Goal: Navigation & Orientation: Find specific page/section

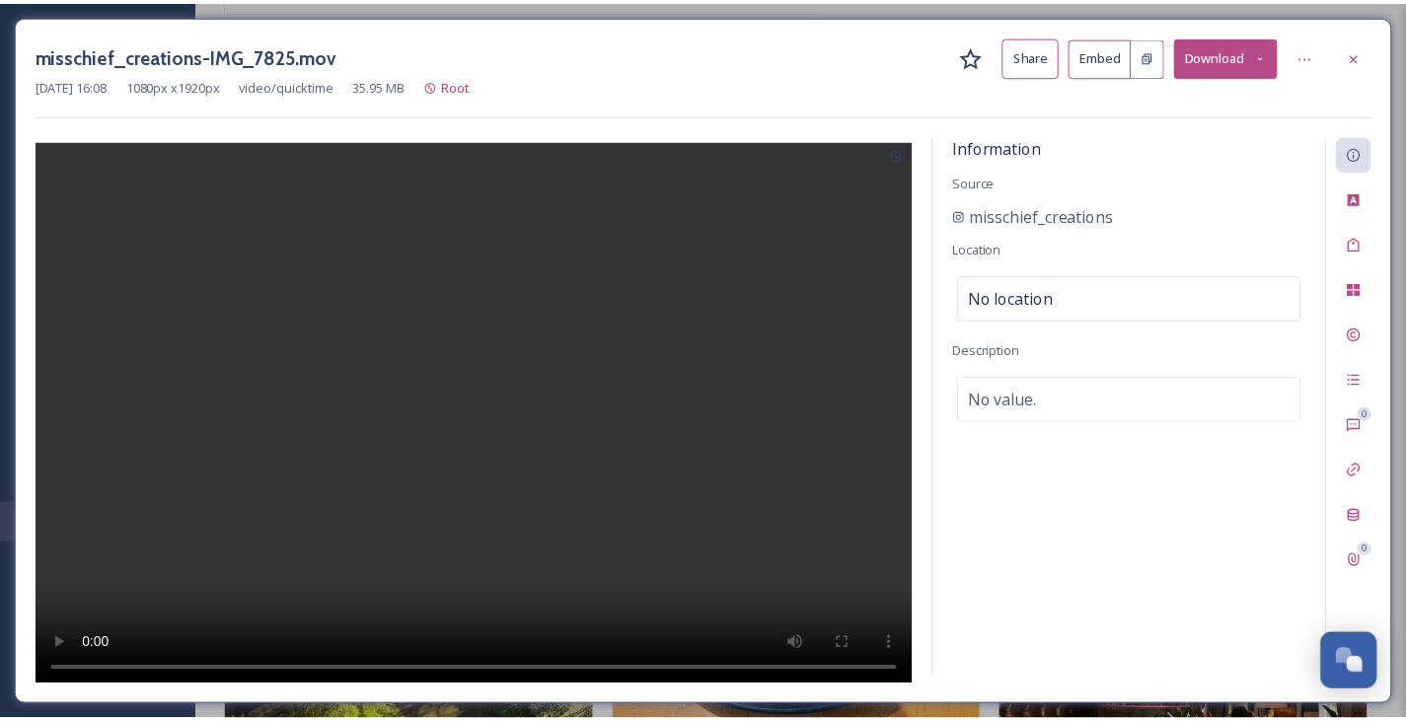
scroll to position [1794, 0]
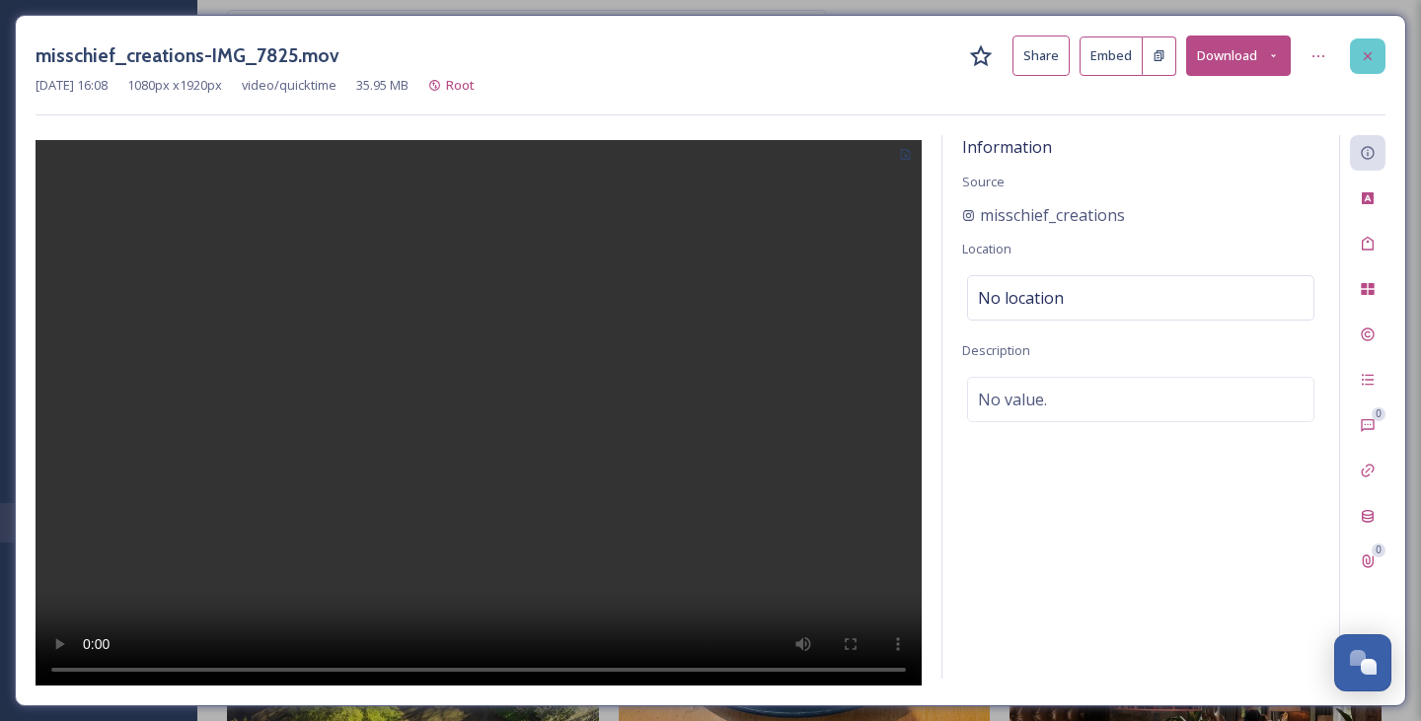
click at [1385, 50] on div at bounding box center [1368, 56] width 36 height 36
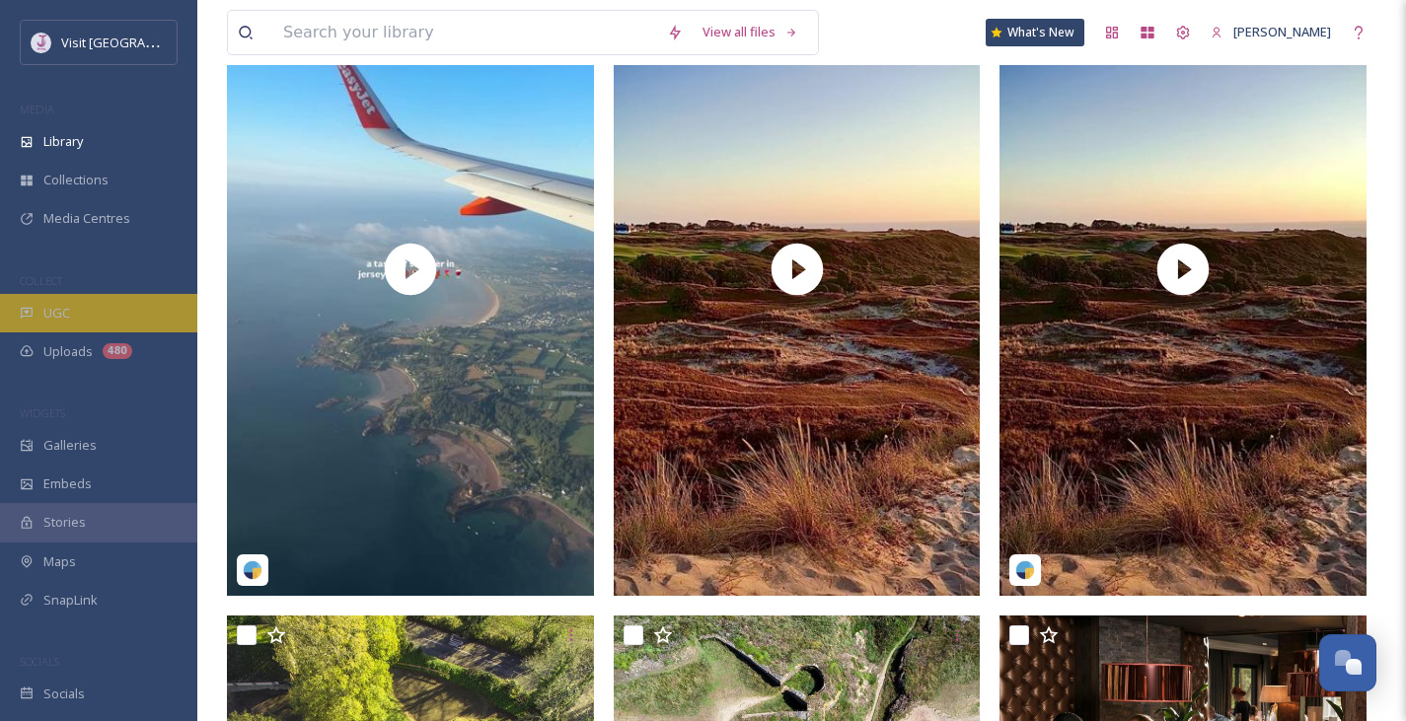
click at [75, 324] on div "UGC" at bounding box center [98, 313] width 197 height 38
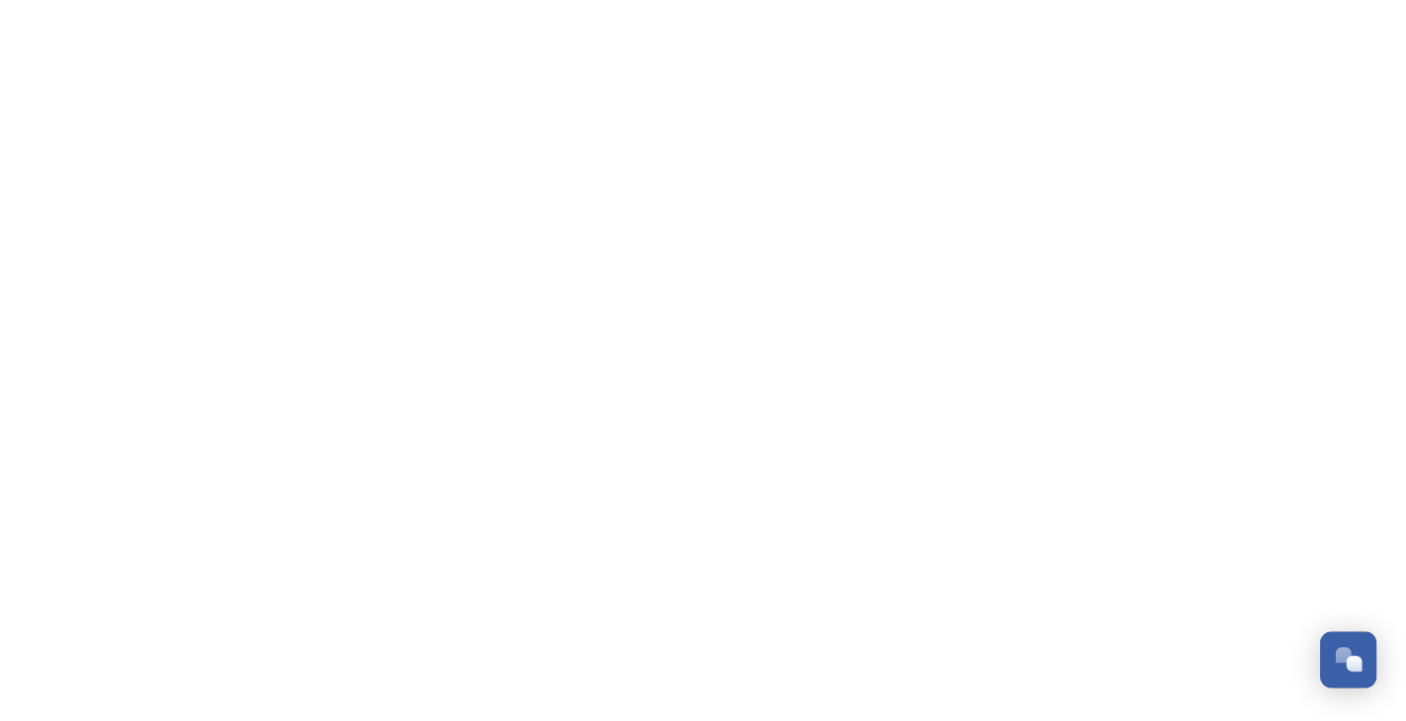
scroll to position [1834, 0]
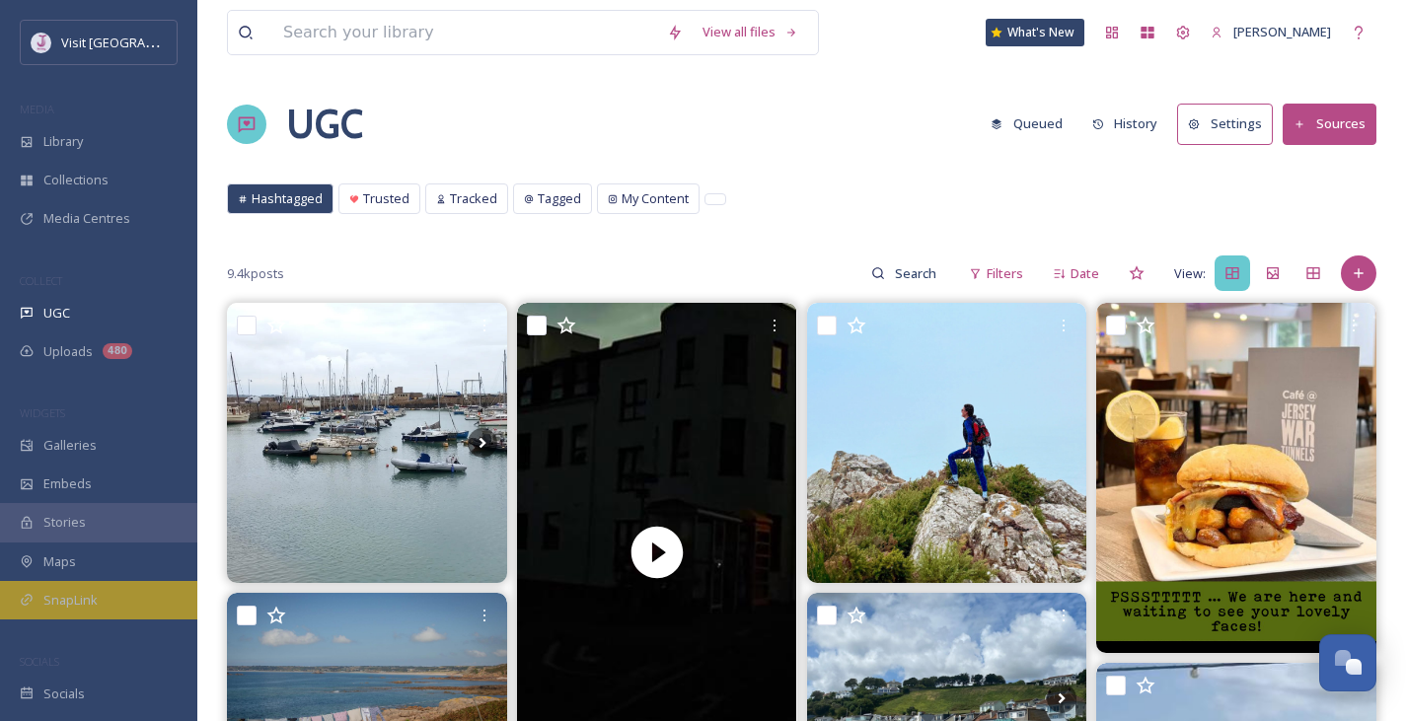
click at [91, 593] on span "SnapLink" at bounding box center [70, 600] width 54 height 19
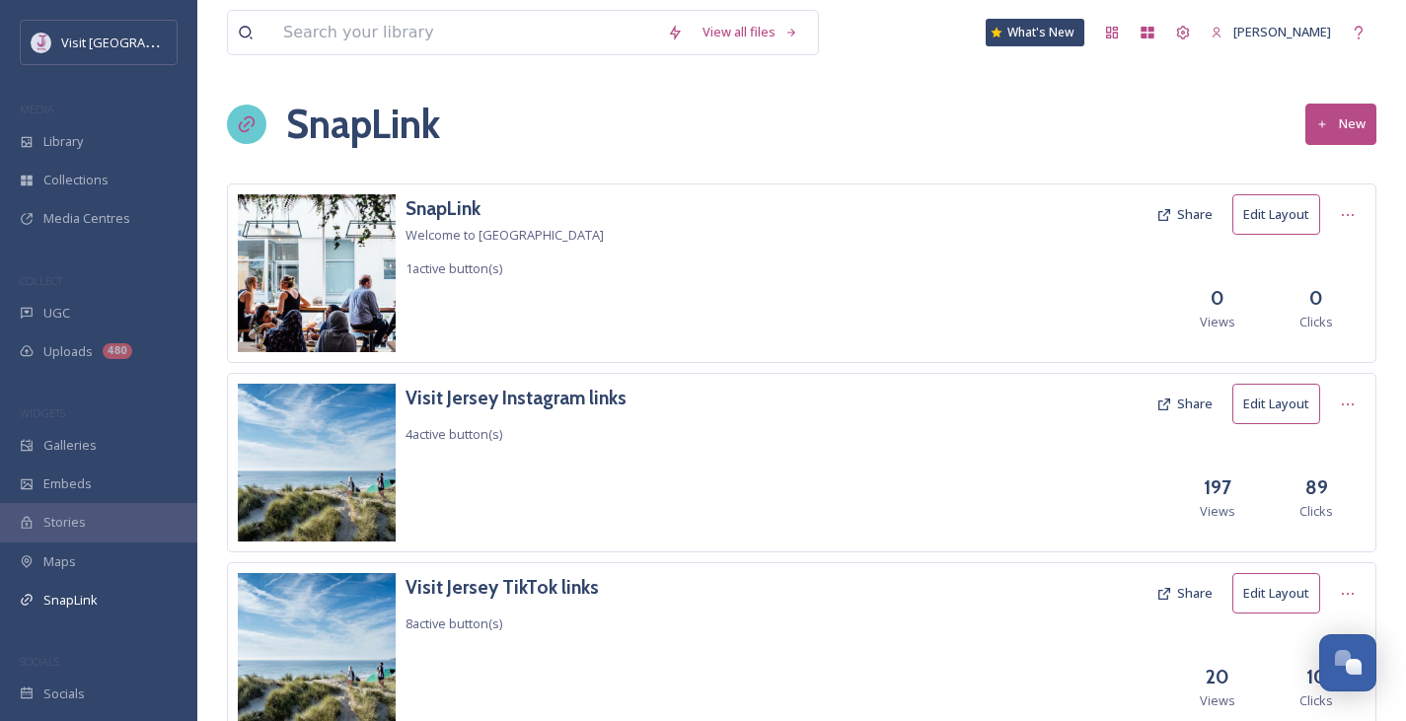
scroll to position [80, 0]
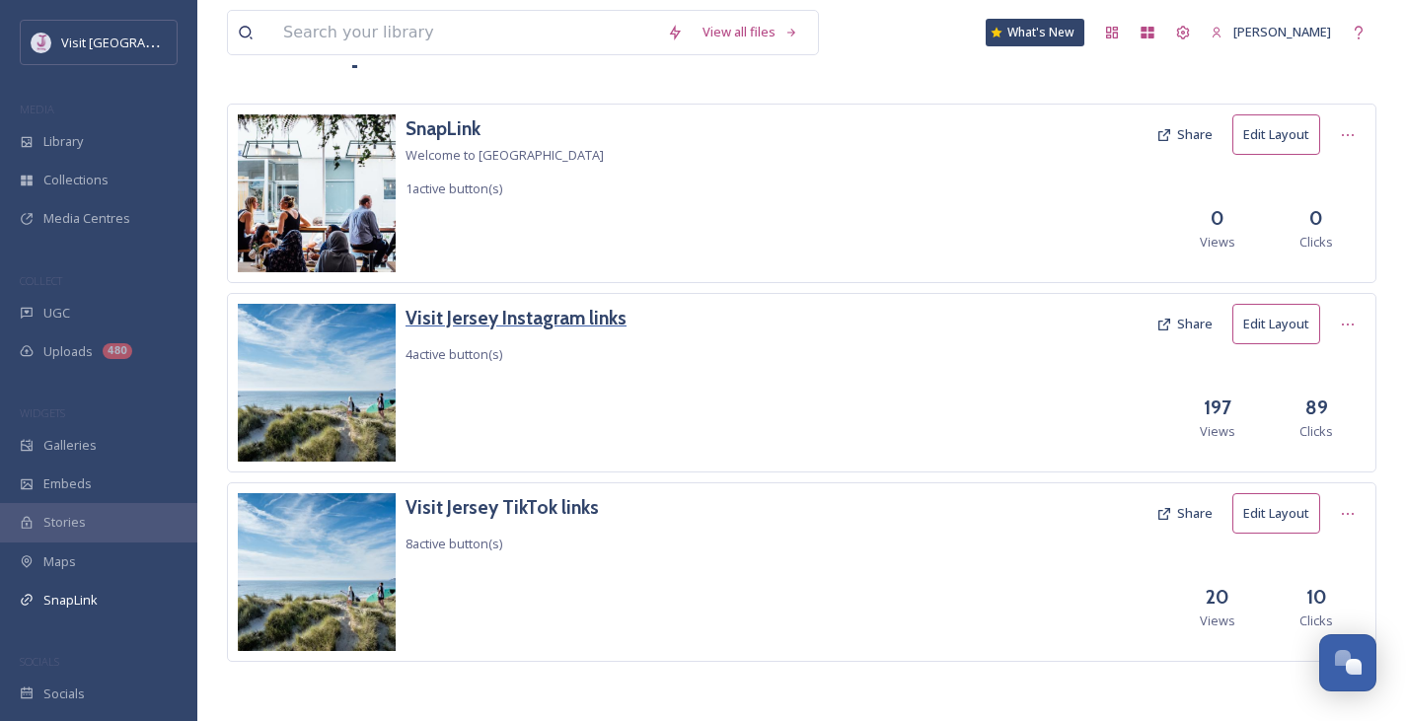
click at [524, 330] on h3 "Visit Jersey Instagram links" at bounding box center [516, 318] width 221 height 29
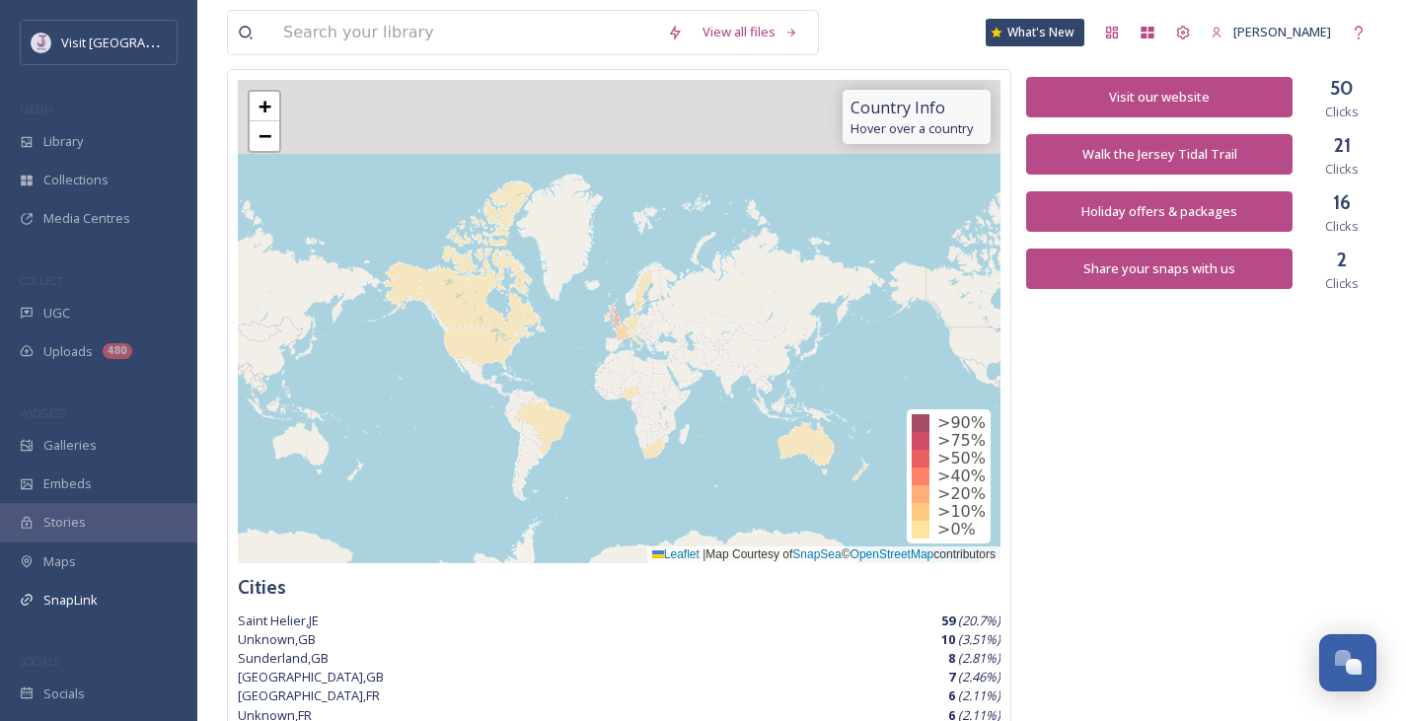
scroll to position [136, 0]
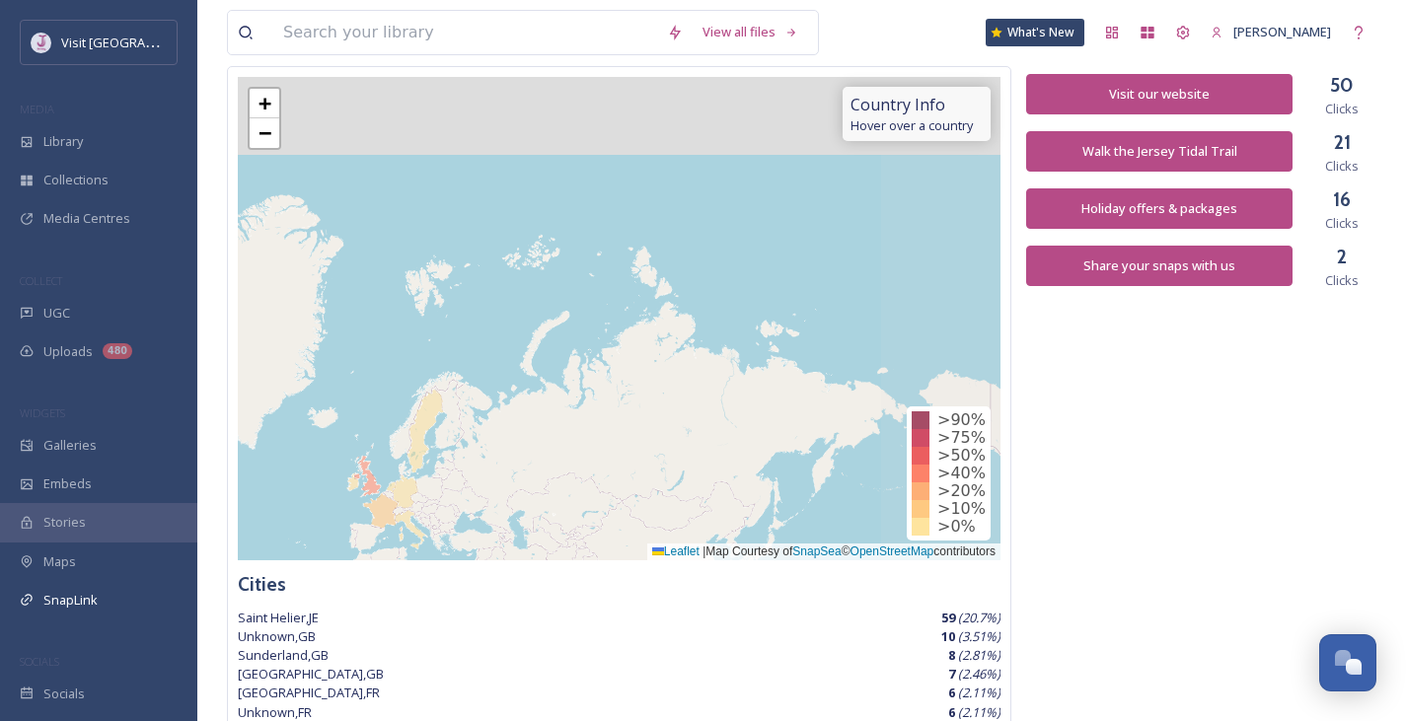
drag, startPoint x: 391, startPoint y: 359, endPoint x: 144, endPoint y: 520, distance: 294.6
click at [144, 520] on div "Visit Jersey MEDIA Library Collections Media Centres COLLECT UGC Uploads 480 WI…" at bounding box center [703, 611] width 1406 height 1494
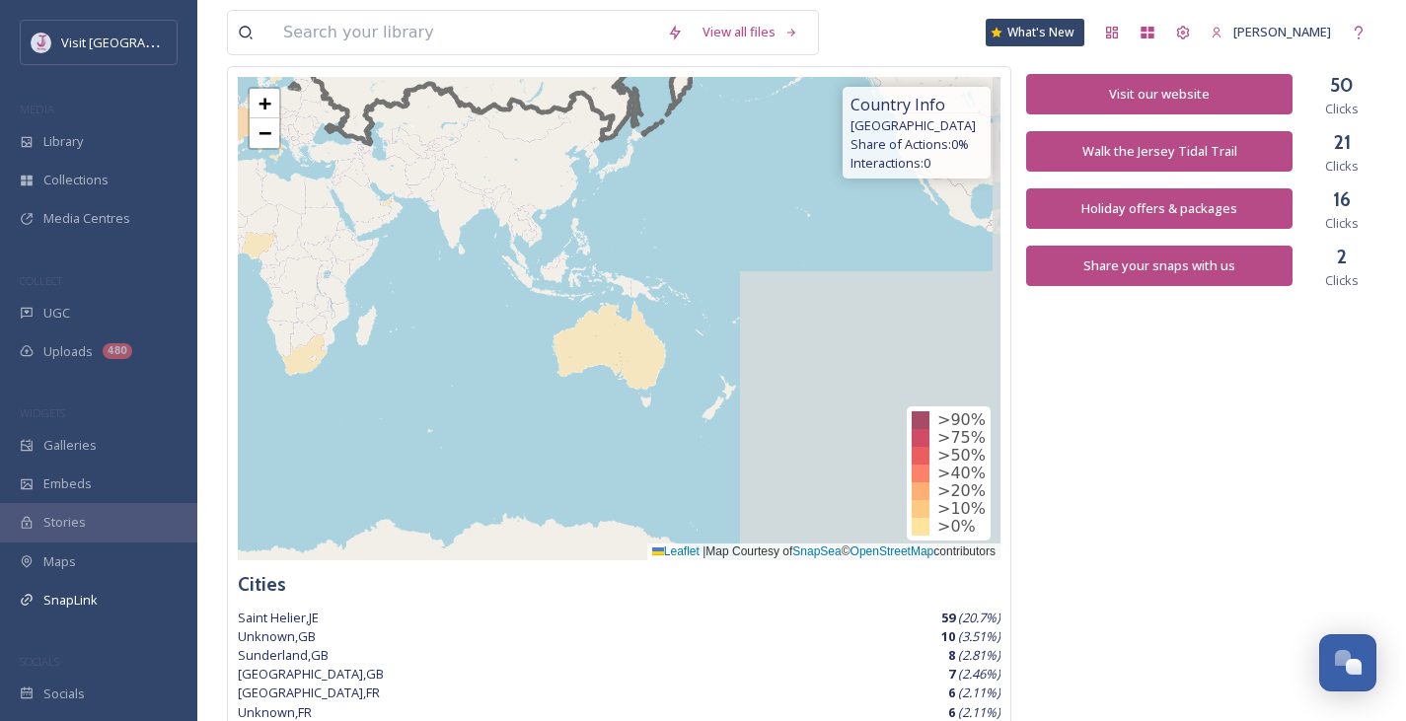
drag, startPoint x: 868, startPoint y: 314, endPoint x: 482, endPoint y: 98, distance: 442.3
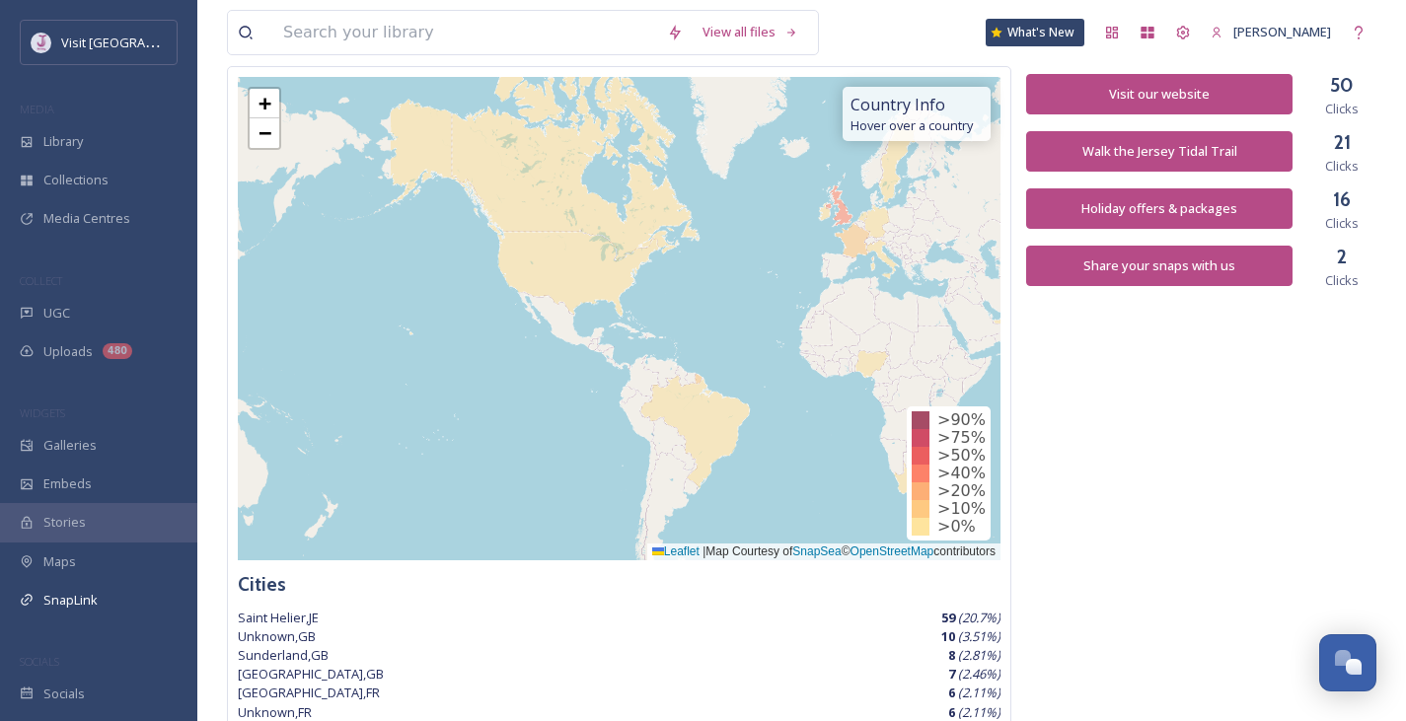
drag, startPoint x: 641, startPoint y: 302, endPoint x: 849, endPoint y: 191, distance: 235.8
click at [849, 191] on div "+ − Leaflet | Map Courtesy of SnapSea © OpenStreetMap contributors" at bounding box center [619, 319] width 763 height 484
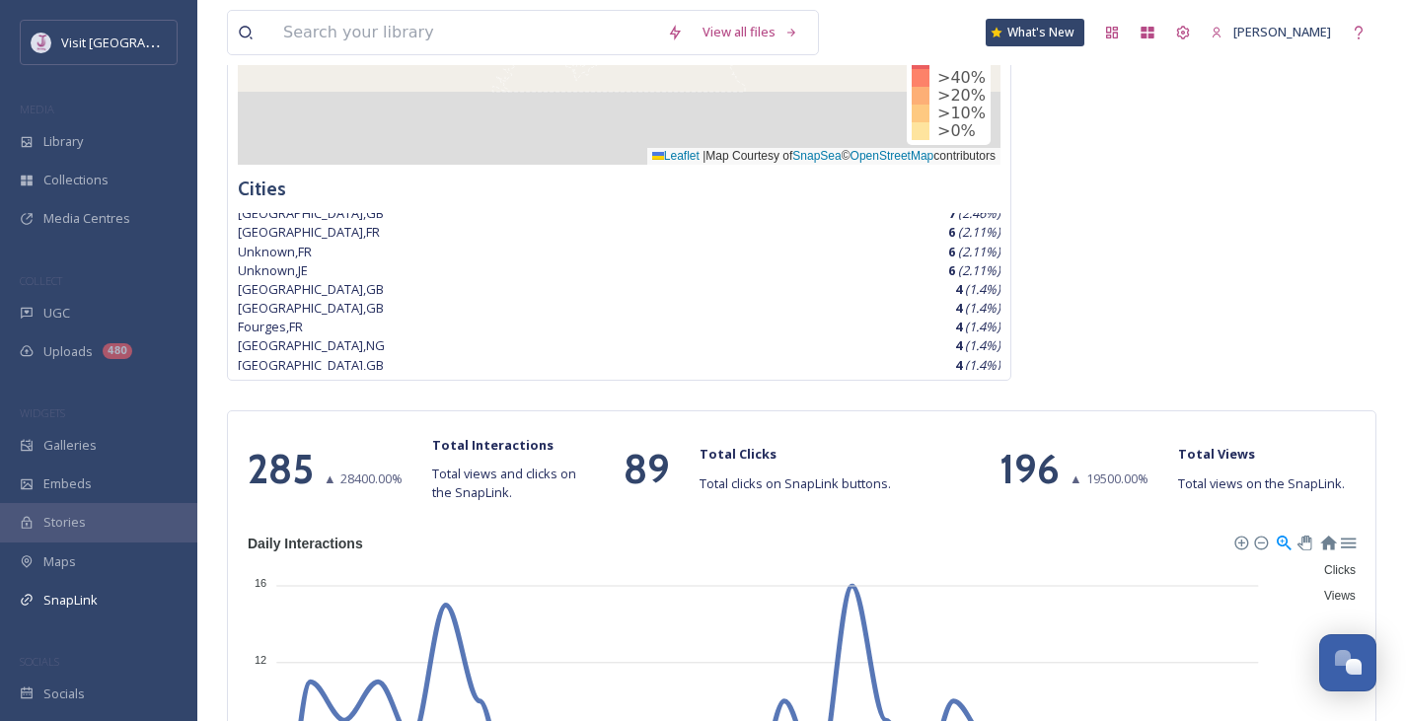
scroll to position [0, 0]
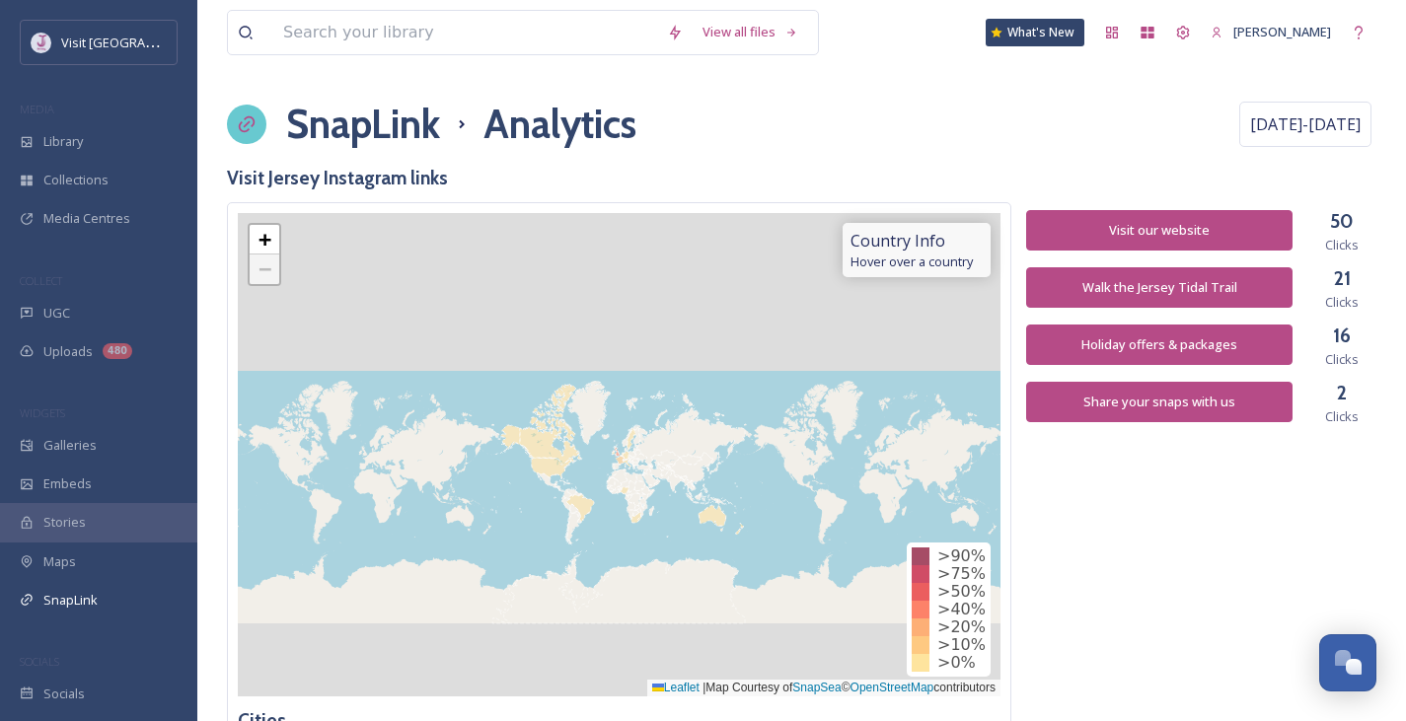
click at [365, 126] on h1 "SnapLink" at bounding box center [363, 124] width 154 height 59
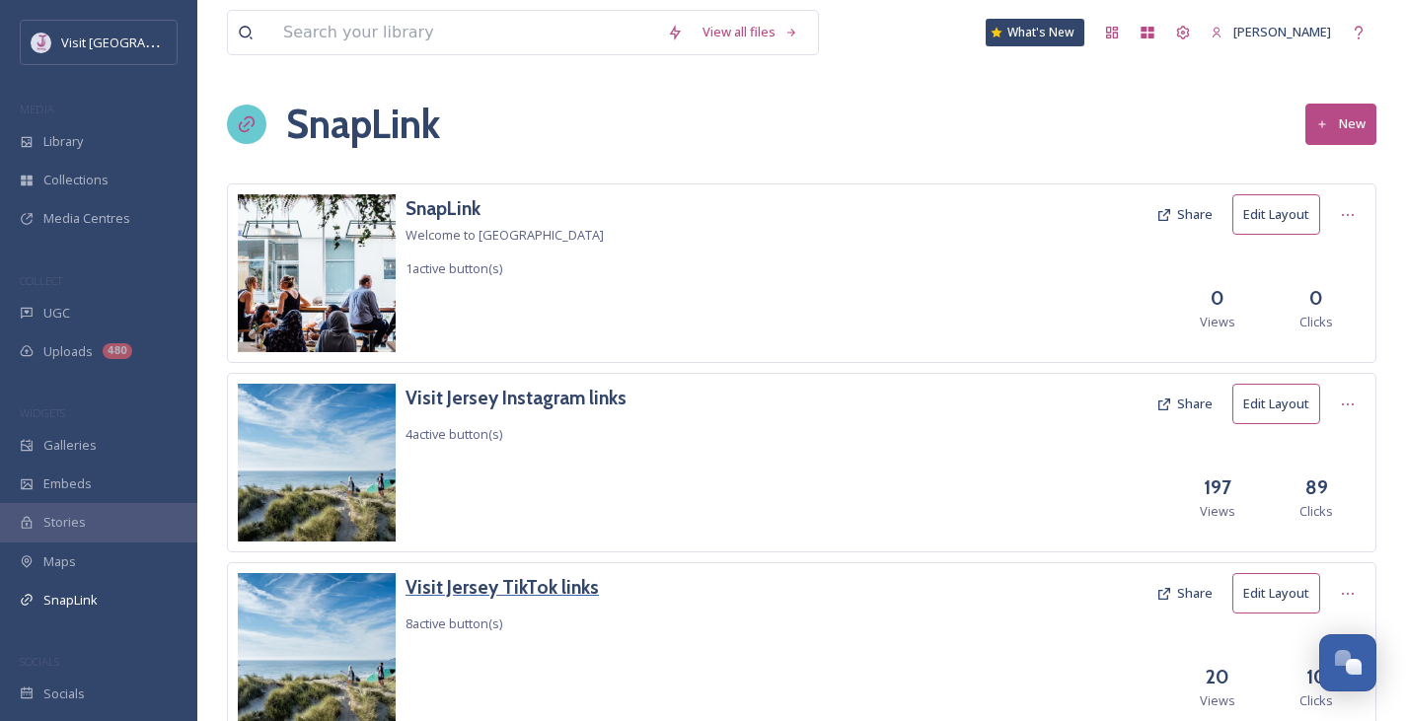
click at [552, 596] on h3 "Visit Jersey TikTok links" at bounding box center [502, 587] width 193 height 29
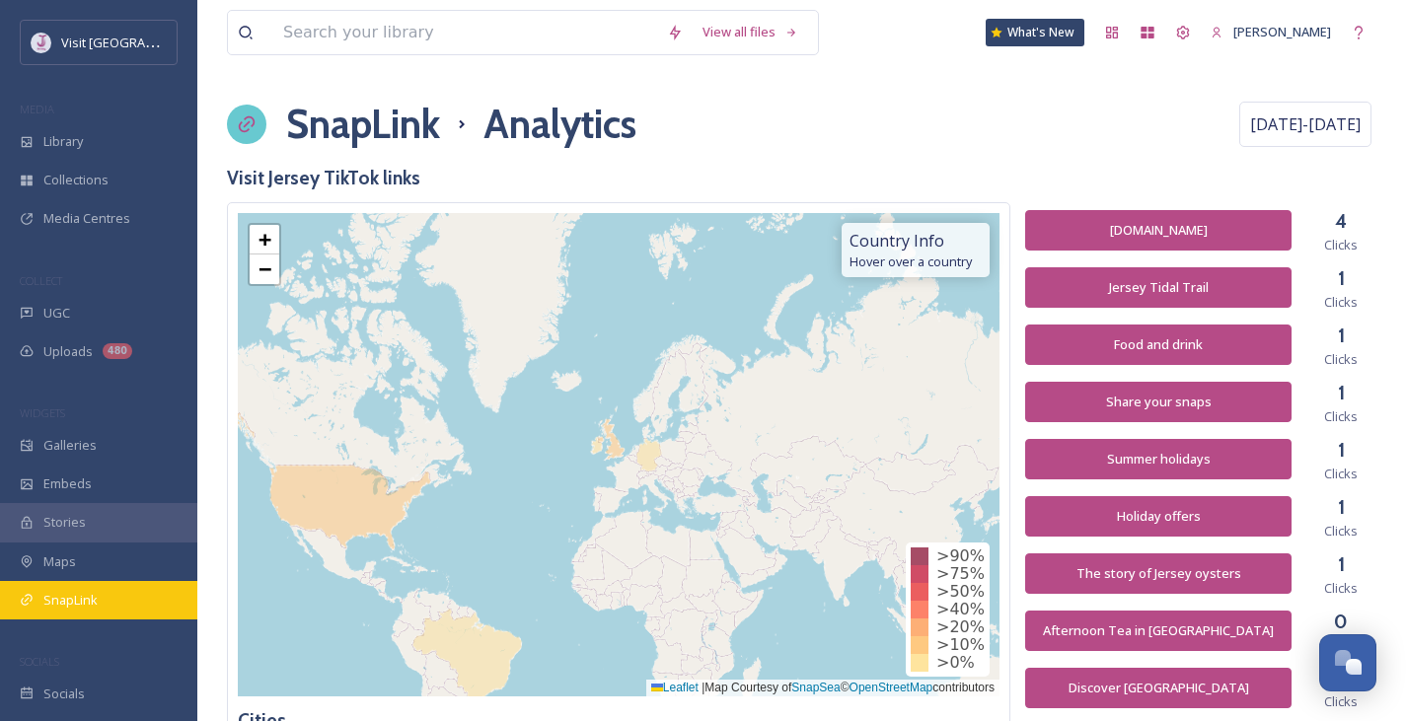
click at [106, 602] on div "SnapLink" at bounding box center [98, 600] width 197 height 38
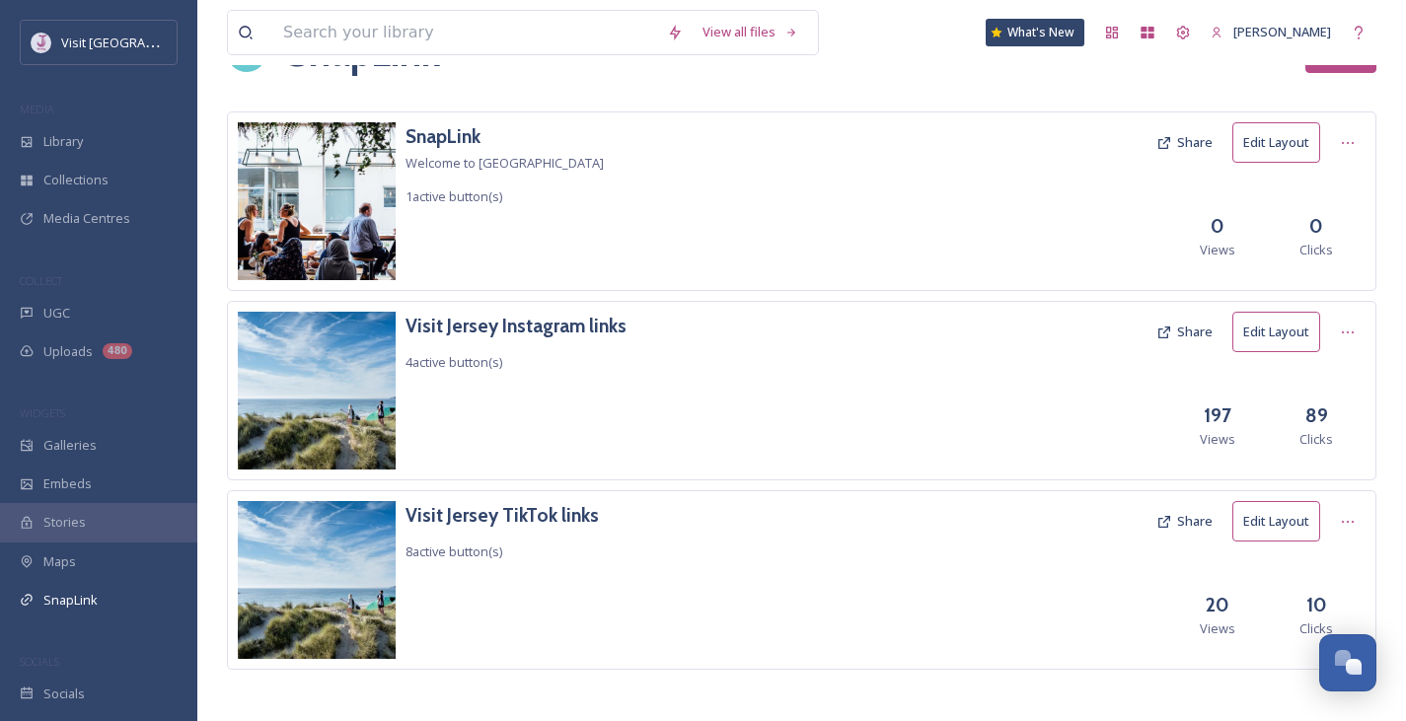
scroll to position [80, 0]
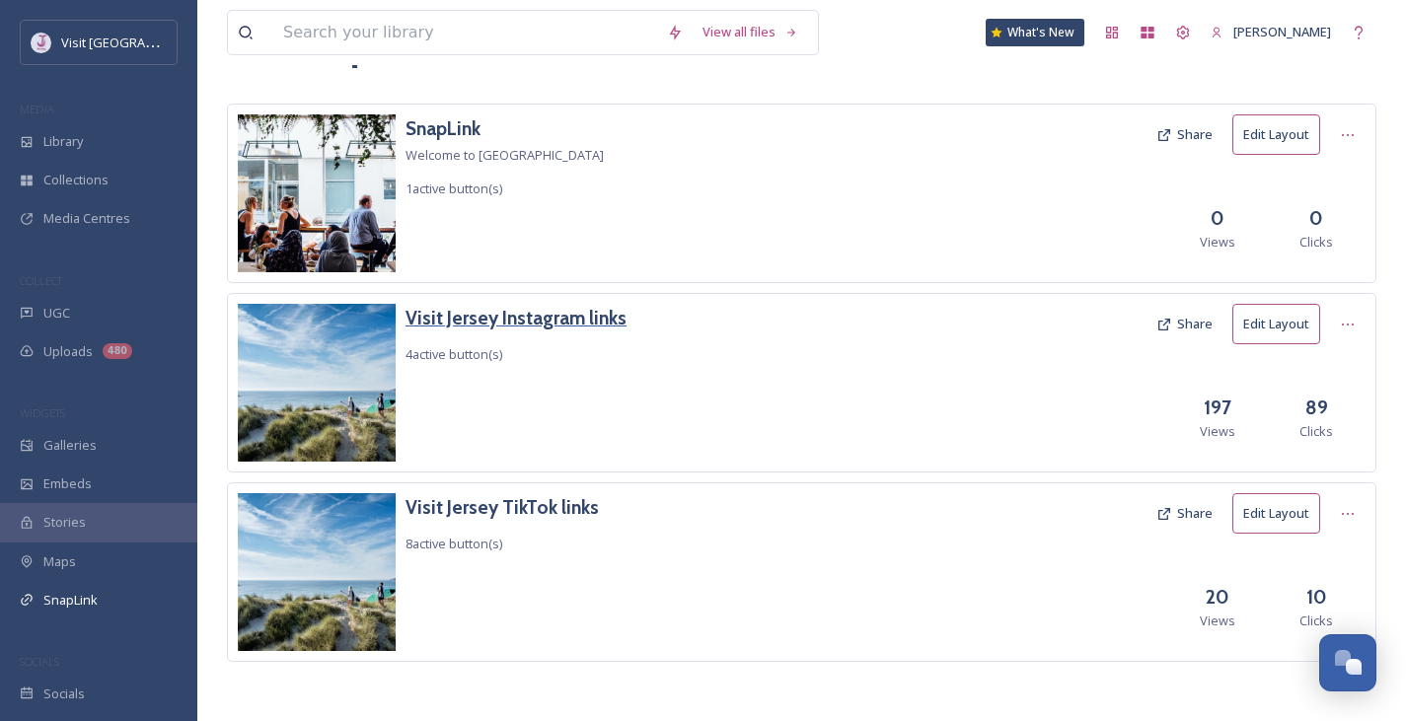
click at [565, 312] on h3 "Visit Jersey Instagram links" at bounding box center [516, 318] width 221 height 29
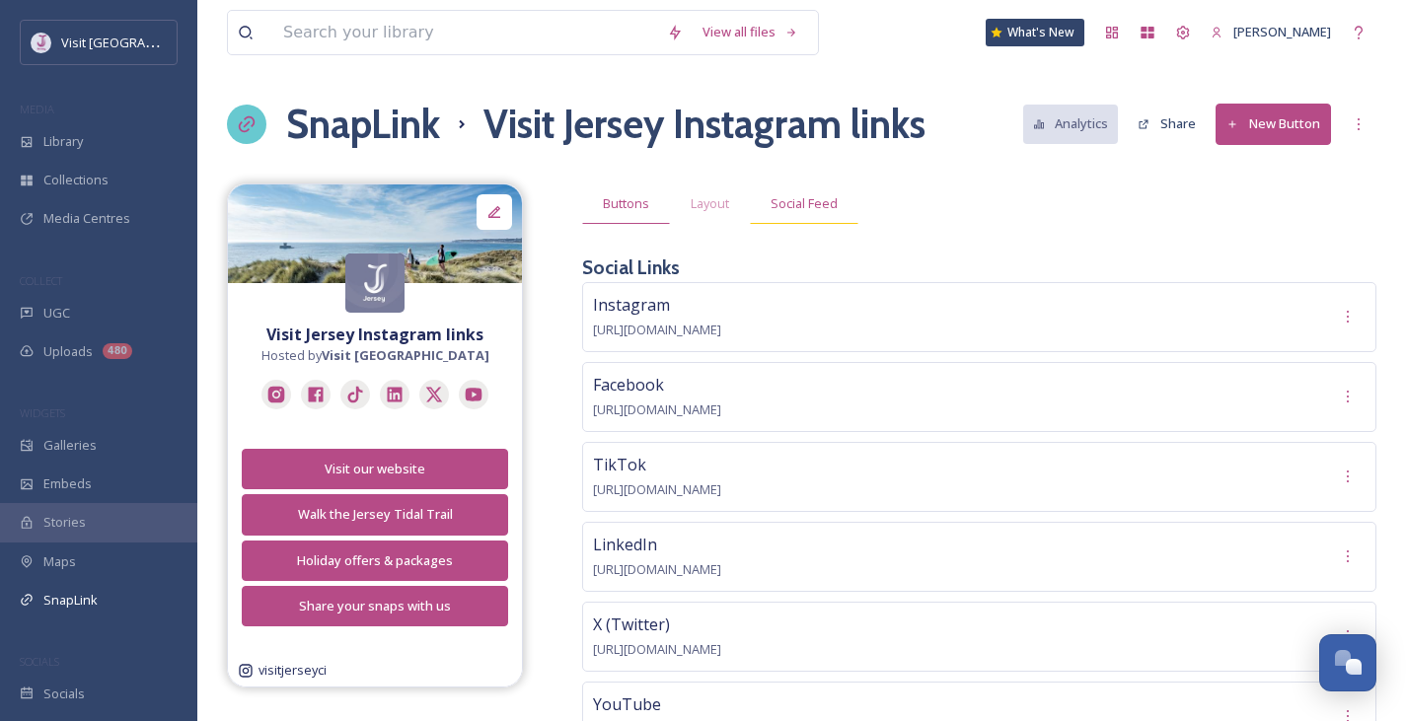
click at [845, 198] on div "Social Feed" at bounding box center [804, 204] width 109 height 40
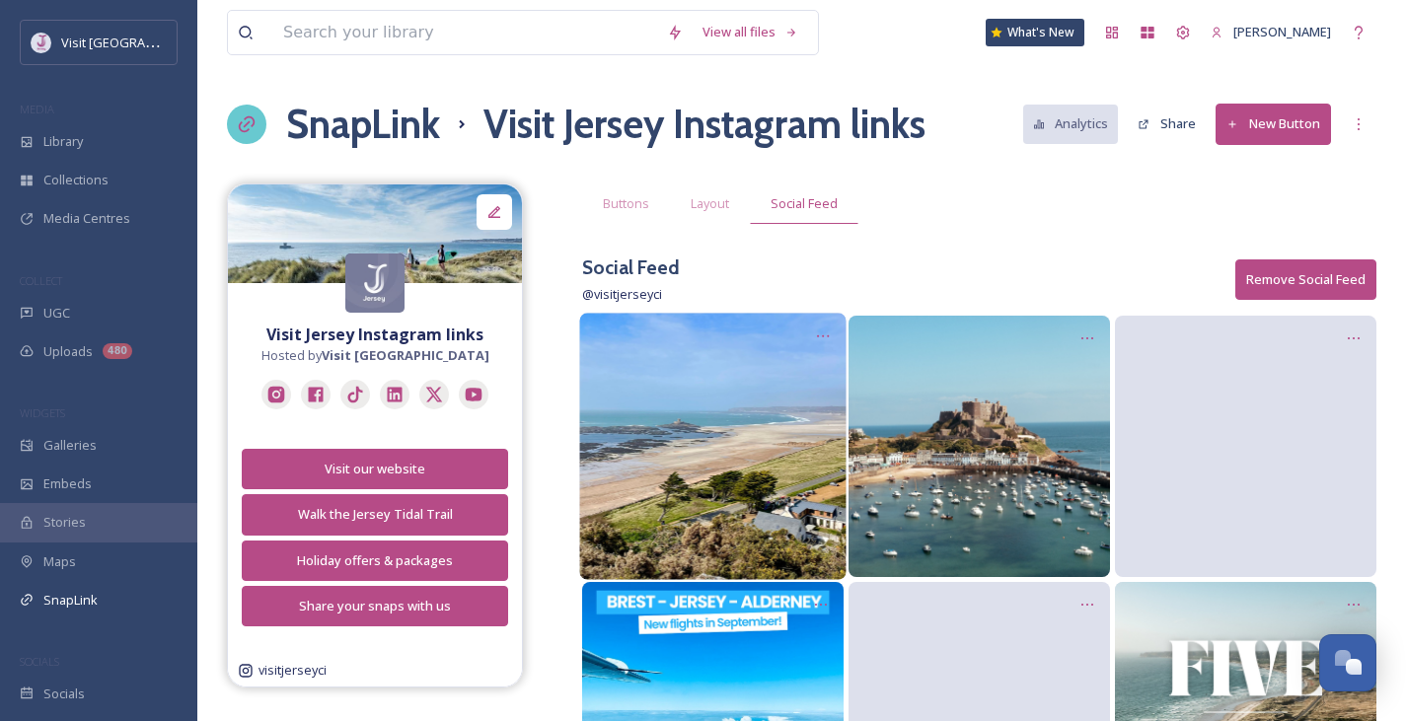
click at [757, 396] on img at bounding box center [712, 446] width 266 height 266
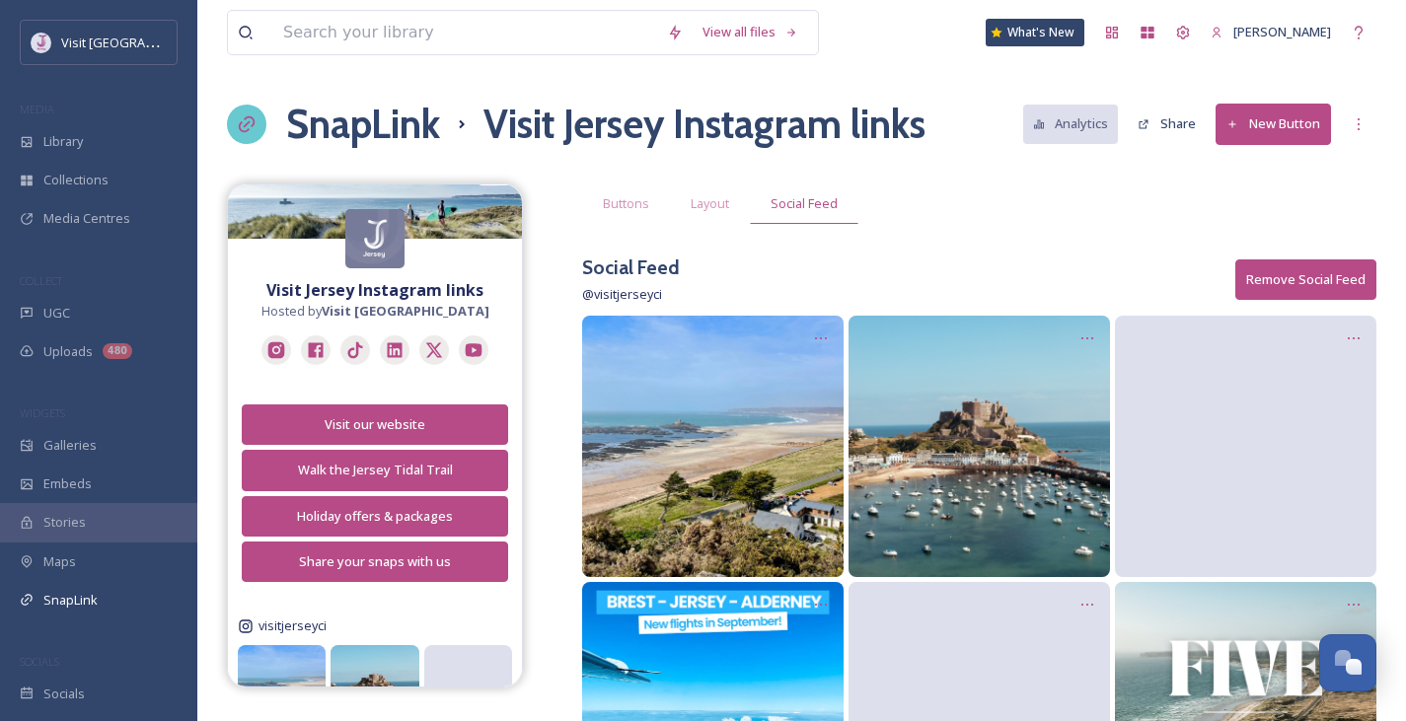
scroll to position [39, 0]
